Goal: Task Accomplishment & Management: Manage account settings

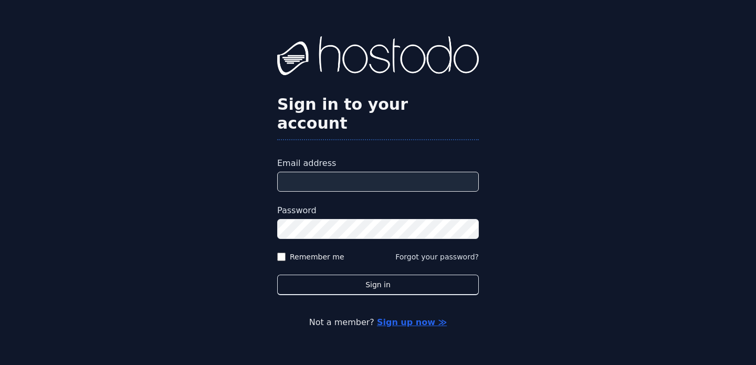
type input "**********"
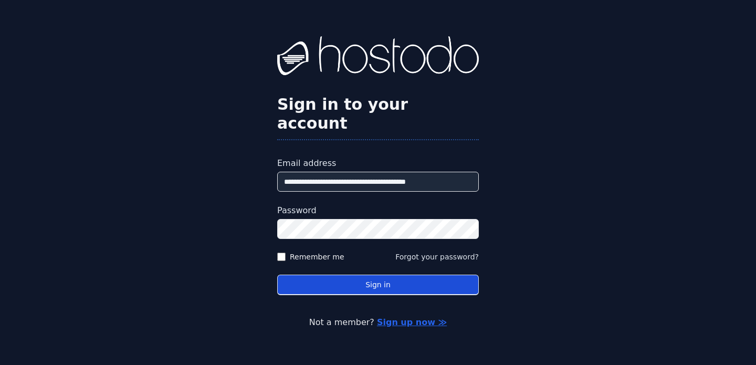
click at [420, 282] on button "Sign in" at bounding box center [378, 285] width 202 height 20
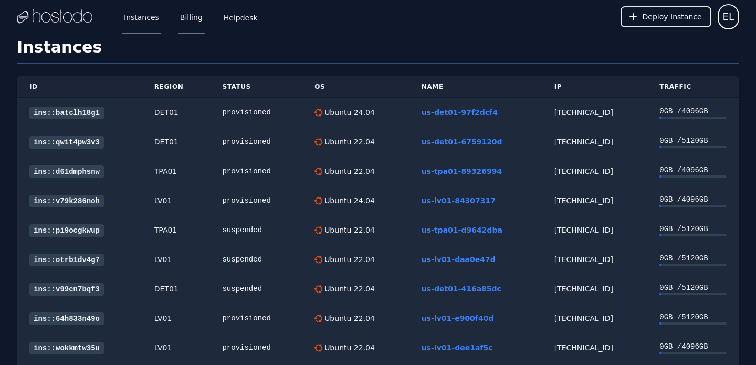
click at [194, 16] on link "Billing" at bounding box center [191, 16] width 27 height 35
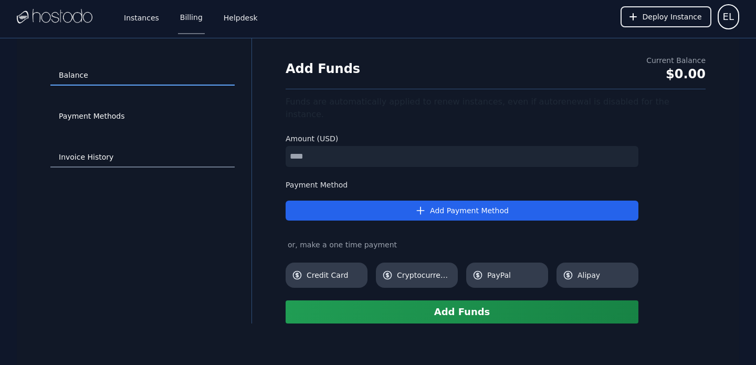
click at [88, 158] on link "Invoice History" at bounding box center [142, 158] width 184 height 20
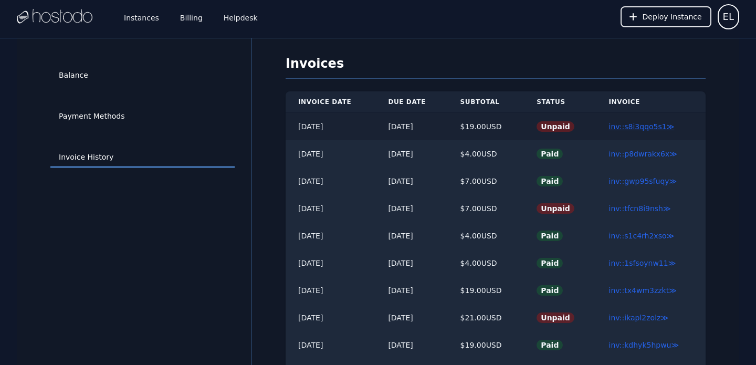
click at [647, 129] on link "inv::s8i3qqo5s1 ≫" at bounding box center [642, 126] width 66 height 8
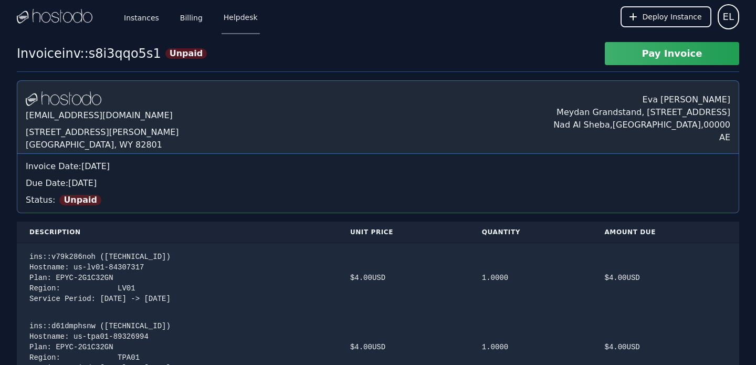
click at [239, 19] on link "Helpdesk" at bounding box center [241, 16] width 38 height 35
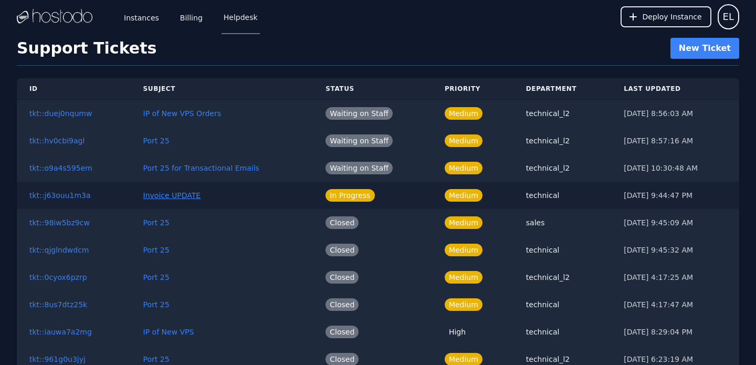
click at [179, 197] on link "Invoice UPDATE" at bounding box center [172, 195] width 58 height 8
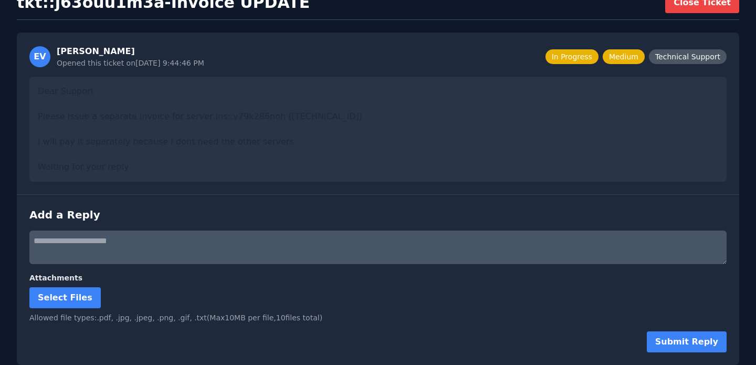
scroll to position [71, 0]
click at [136, 250] on textarea at bounding box center [377, 248] width 697 height 34
type textarea "**********"
click at [682, 342] on button "Submit Reply" at bounding box center [687, 341] width 80 height 21
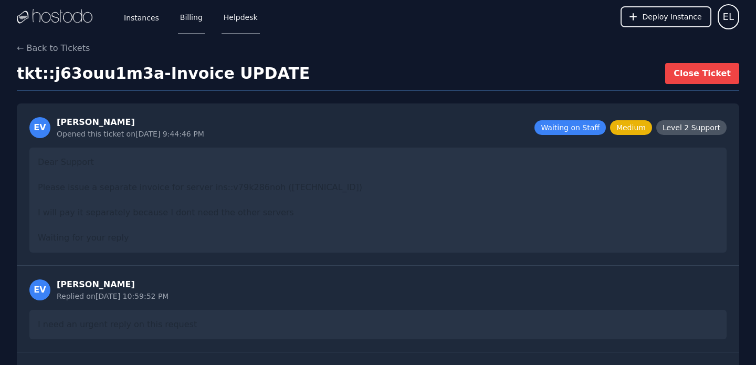
scroll to position [0, 0]
click at [187, 18] on link "Billing" at bounding box center [191, 16] width 27 height 35
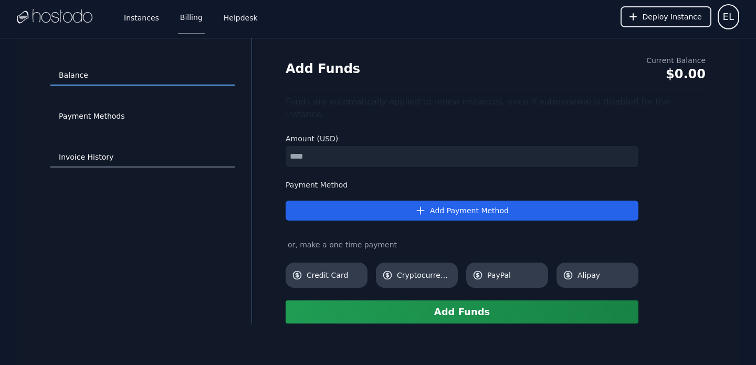
click at [85, 155] on link "Invoice History" at bounding box center [142, 158] width 184 height 20
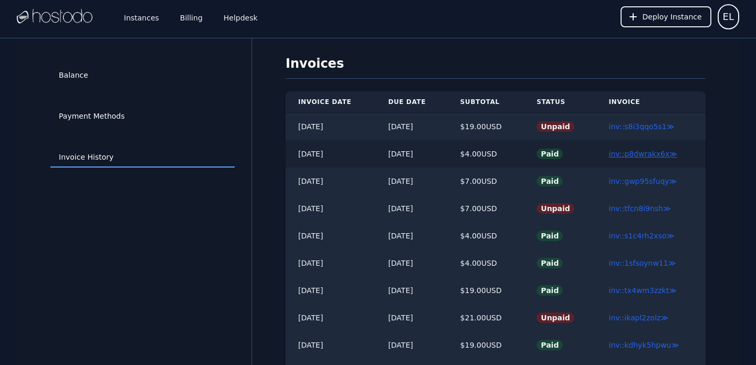
click at [644, 153] on link "inv::p8dwrakx6x ≫" at bounding box center [643, 154] width 68 height 8
click at [647, 317] on link "inv::ikapl2zolz ≫" at bounding box center [639, 317] width 60 height 8
click at [655, 182] on link "inv::gwp95sfuqy ≫" at bounding box center [643, 181] width 68 height 8
click at [644, 127] on link "inv::s8i3qqo5s1 ≫" at bounding box center [642, 126] width 66 height 8
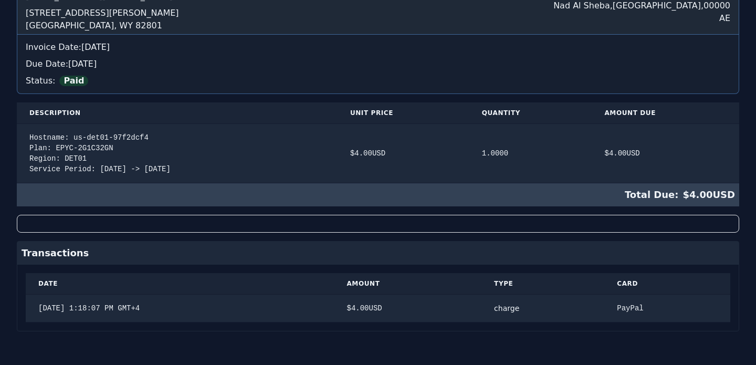
scroll to position [113, 0]
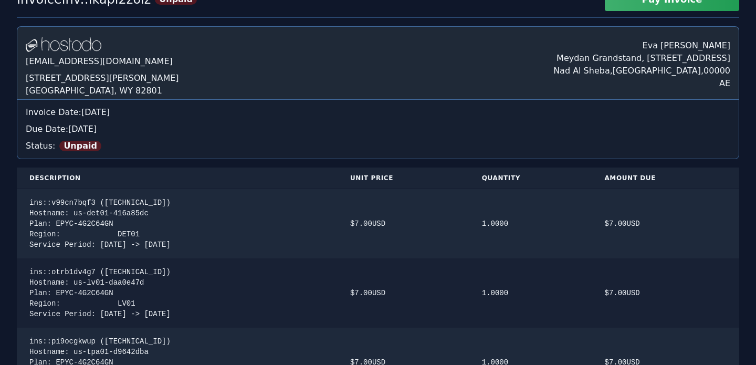
scroll to position [52, 0]
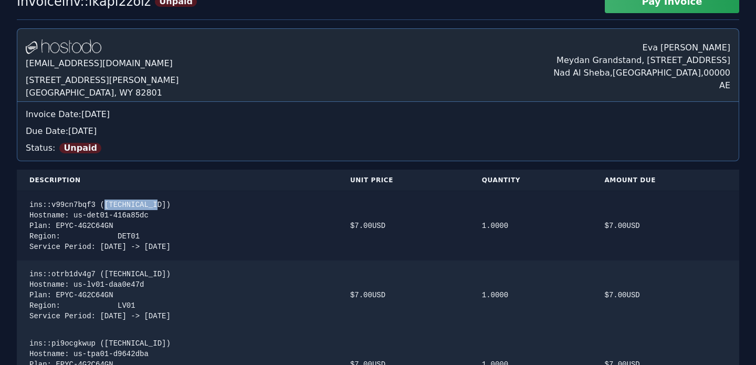
drag, startPoint x: 163, startPoint y: 203, endPoint x: 108, endPoint y: 206, distance: 55.7
click at [108, 206] on div "ins::v99cn7bqf3 (66.187.7.208) Hostname: us-det01-416a85dc Plan: EPYC-4G2C64GN …" at bounding box center [177, 226] width 296 height 53
copy div "66.187.7.208"
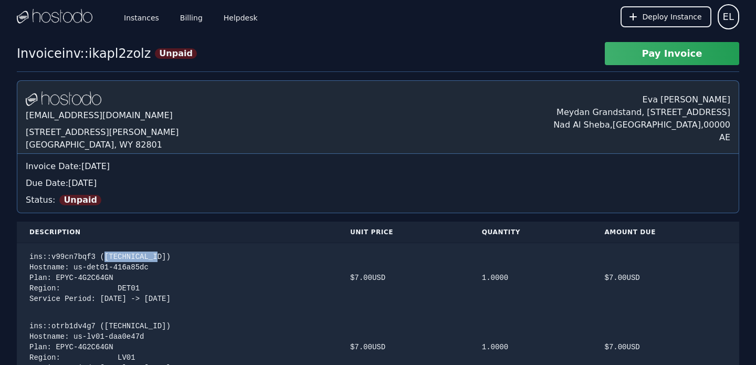
scroll to position [0, 0]
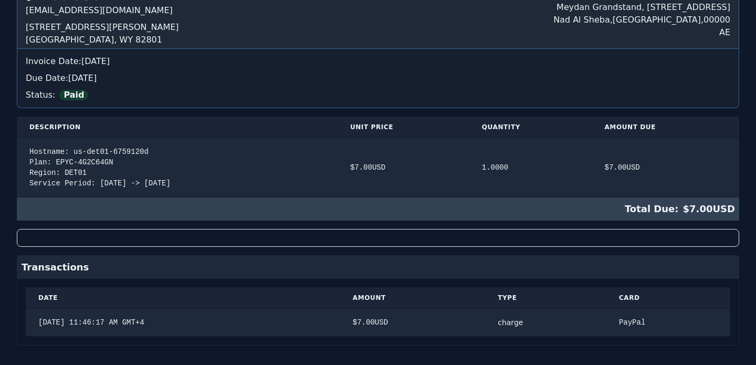
scroll to position [113, 0]
